Goal: Task Accomplishment & Management: Manage account settings

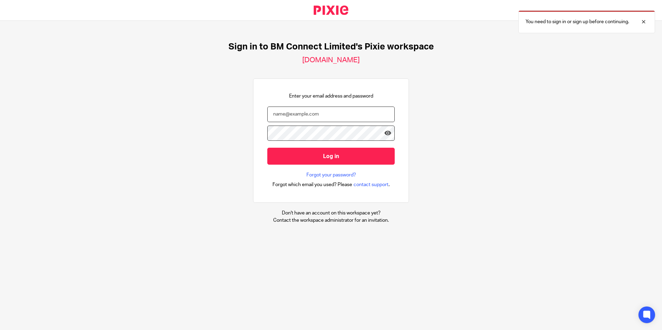
click at [285, 110] on input "email" at bounding box center [330, 115] width 127 height 16
type input "kgreen@bmconnect.co.uk"
click at [267, 148] on input "Log in" at bounding box center [330, 156] width 127 height 17
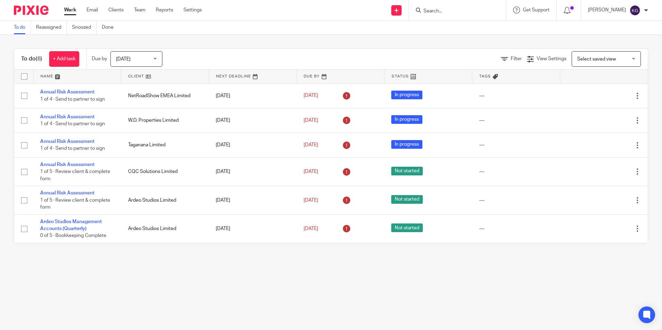
click at [153, 62] on span "[DATE]" at bounding box center [134, 59] width 37 height 15
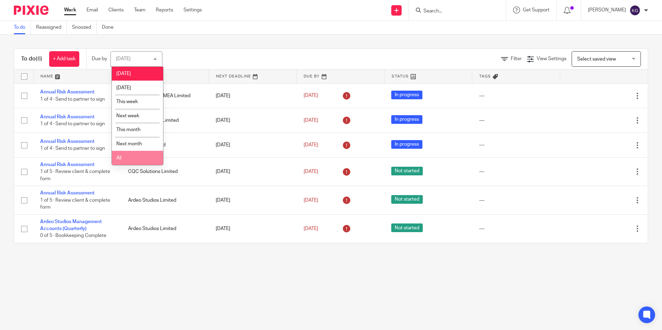
click at [128, 157] on li "All" at bounding box center [137, 158] width 51 height 14
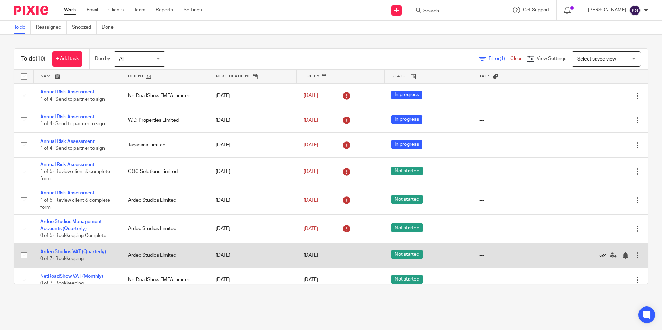
click at [599, 255] on icon at bounding box center [602, 255] width 7 height 7
